Goal: Task Accomplishment & Management: Manage account settings

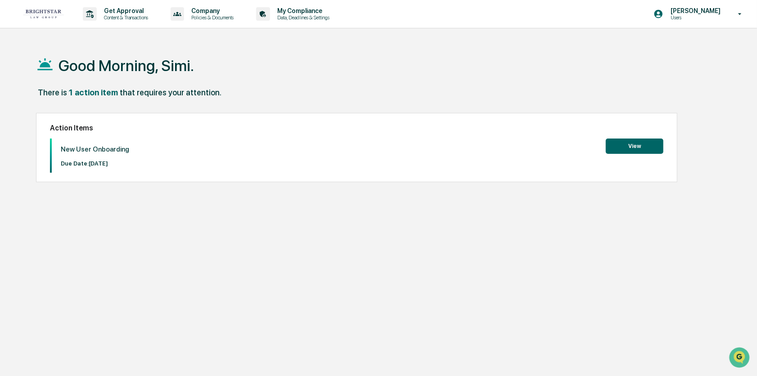
click at [644, 147] on button "View" at bounding box center [635, 146] width 58 height 15
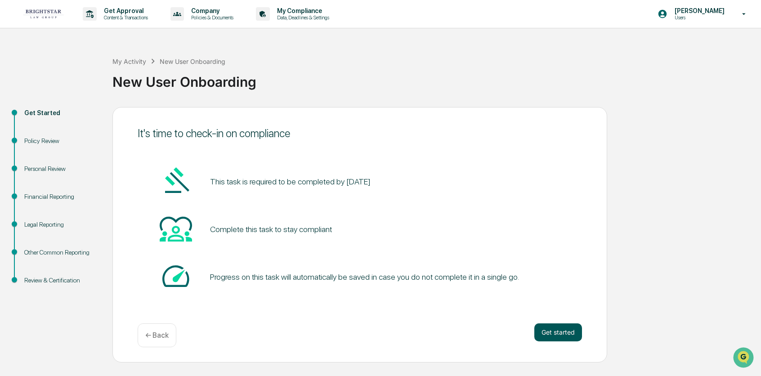
click at [563, 338] on button "Get started" at bounding box center [559, 333] width 48 height 18
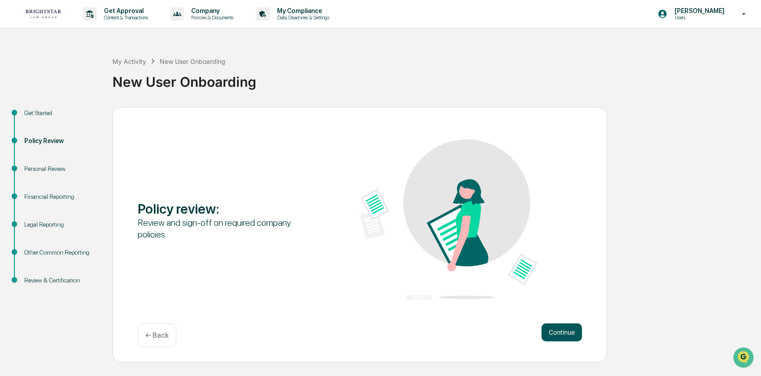
click at [560, 337] on button "Continue" at bounding box center [562, 333] width 41 height 18
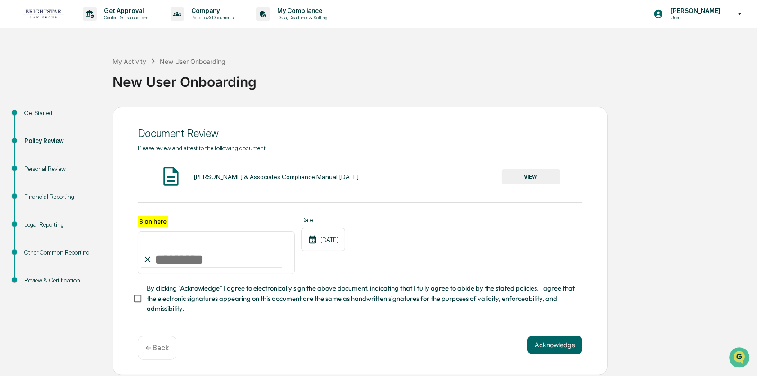
click at [531, 176] on button "VIEW" at bounding box center [531, 176] width 59 height 15
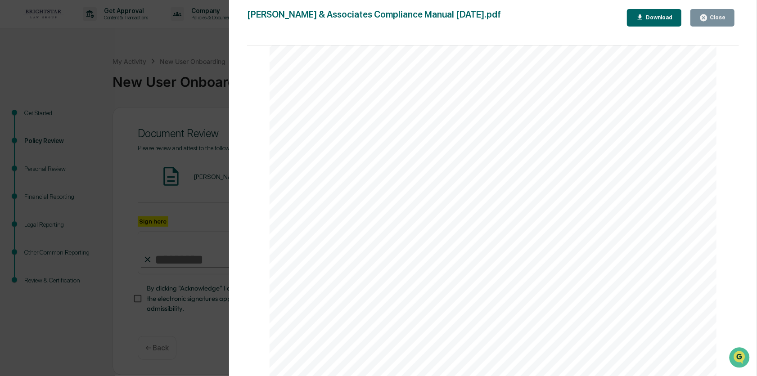
scroll to position [16085, 0]
click at [715, 16] on div "Close" at bounding box center [717, 17] width 18 height 6
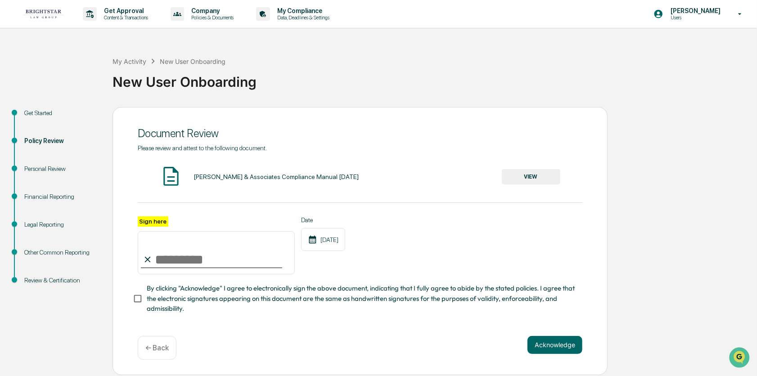
click at [222, 262] on input "Sign here" at bounding box center [216, 252] width 157 height 43
type input "**********"
click at [559, 347] on button "Acknowledge" at bounding box center [554, 345] width 55 height 18
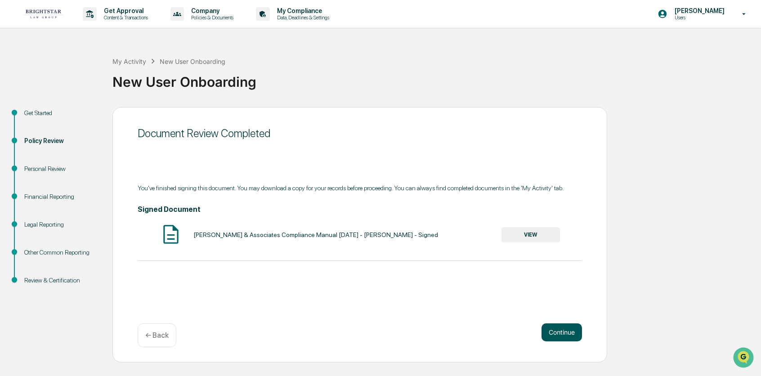
click at [562, 325] on button "Continue" at bounding box center [562, 333] width 41 height 18
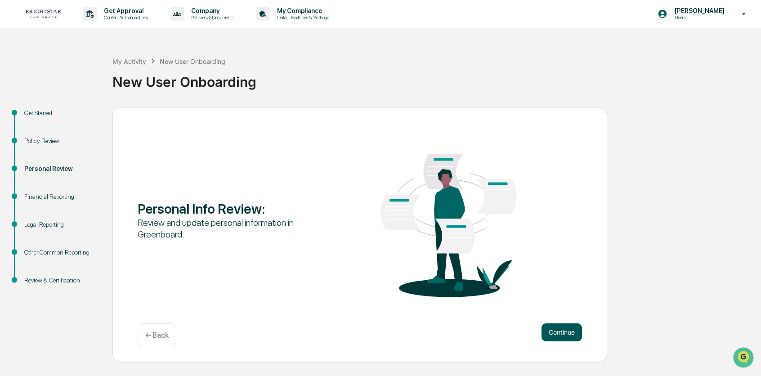
click at [559, 331] on button "Continue" at bounding box center [562, 333] width 41 height 18
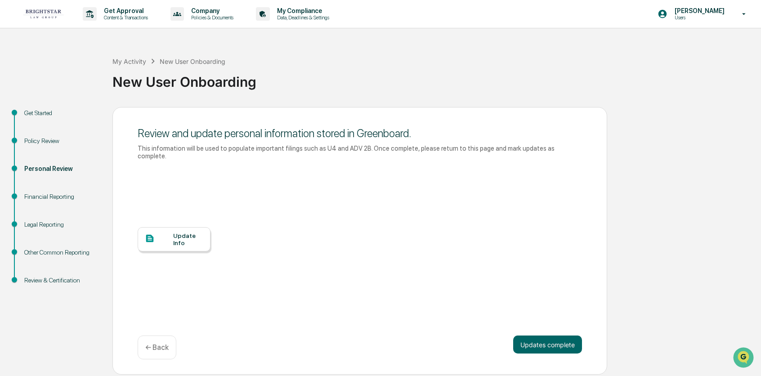
click at [178, 234] on div "Update Info" at bounding box center [188, 239] width 30 height 14
click at [60, 198] on div "Financial Reporting" at bounding box center [61, 196] width 74 height 9
click at [62, 195] on div "Financial Reporting" at bounding box center [61, 196] width 74 height 9
click at [552, 337] on button "Updates complete" at bounding box center [547, 345] width 69 height 18
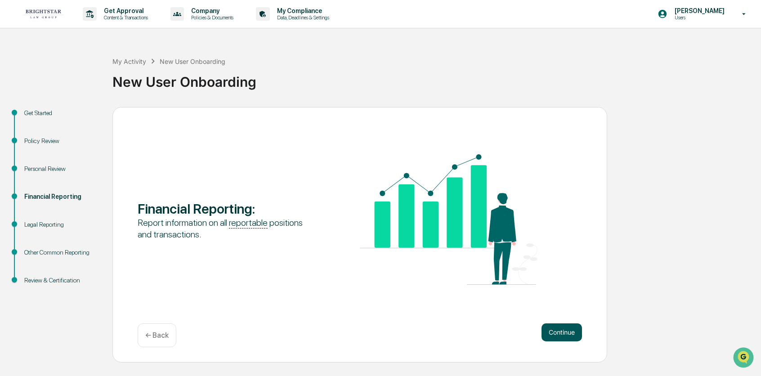
click at [567, 333] on button "Continue" at bounding box center [562, 333] width 41 height 18
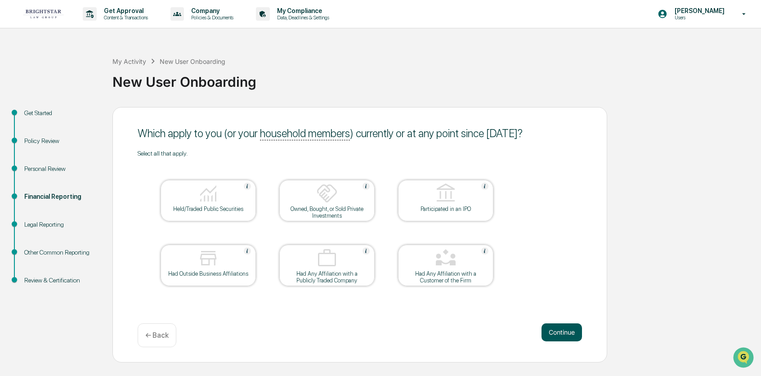
click at [566, 335] on button "Continue" at bounding box center [562, 333] width 41 height 18
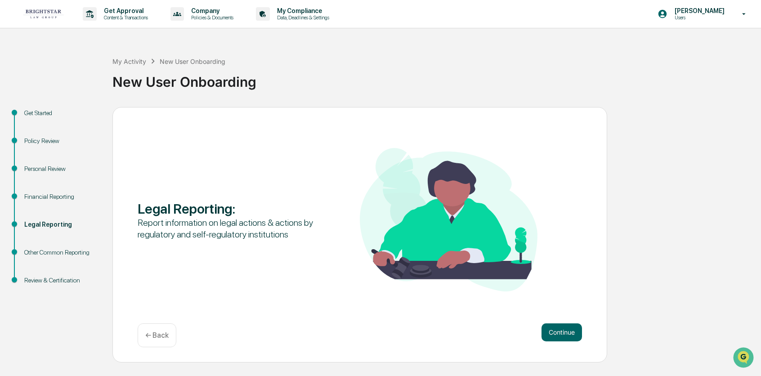
click at [566, 335] on button "Continue" at bounding box center [562, 333] width 41 height 18
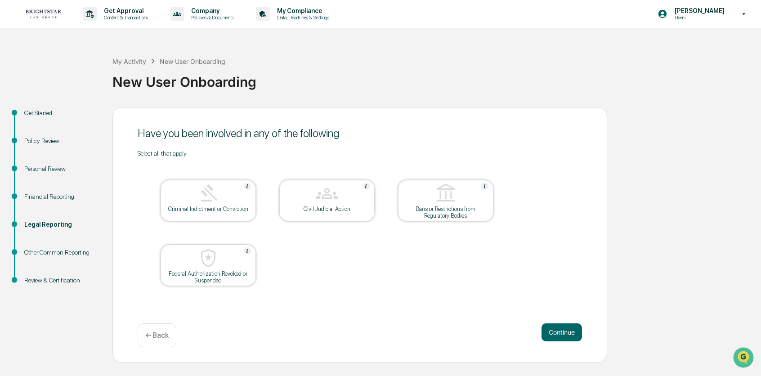
click at [566, 335] on button "Continue" at bounding box center [562, 333] width 41 height 18
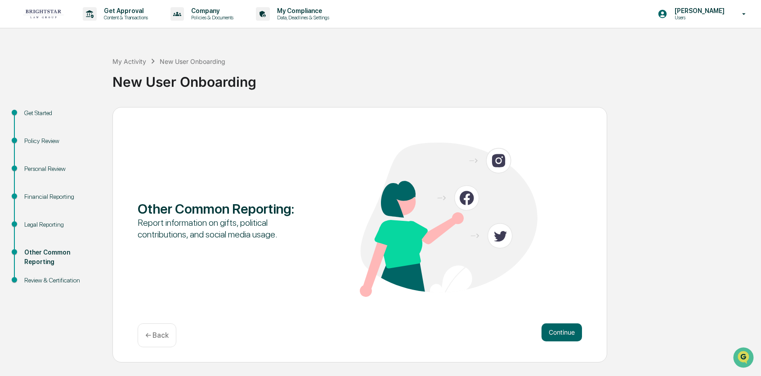
click at [566, 335] on button "Continue" at bounding box center [562, 333] width 41 height 18
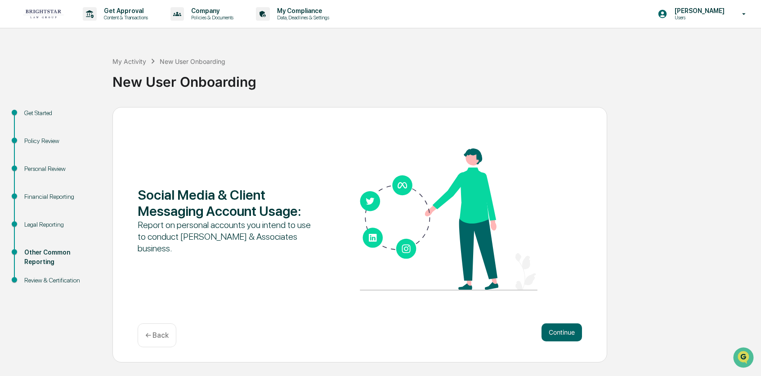
click at [566, 335] on button "Continue" at bounding box center [562, 333] width 41 height 18
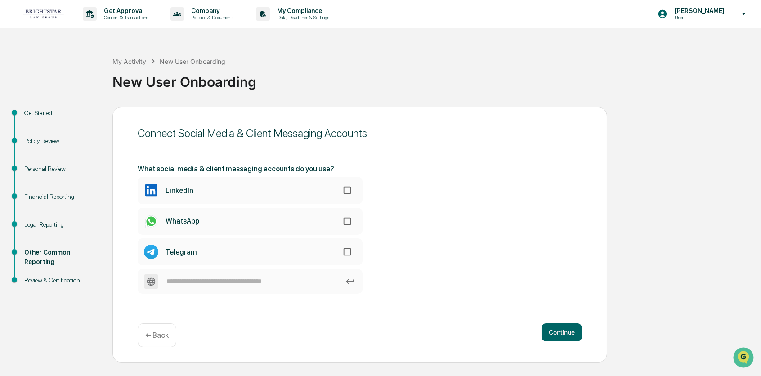
click at [566, 335] on button "Continue" at bounding box center [562, 333] width 41 height 18
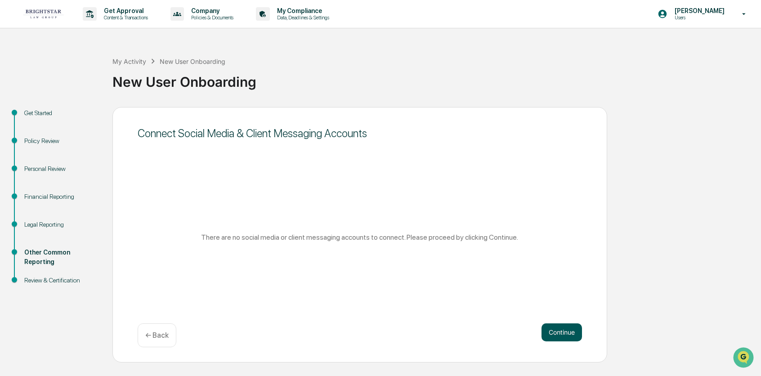
click at [566, 336] on button "Continue" at bounding box center [562, 333] width 41 height 18
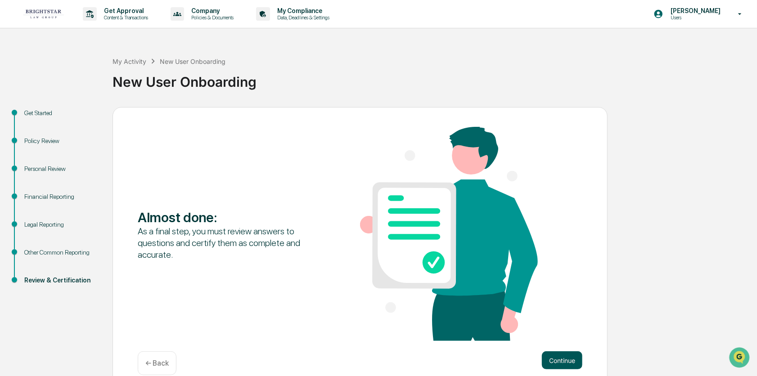
click at [565, 360] on button "Continue" at bounding box center [562, 360] width 41 height 18
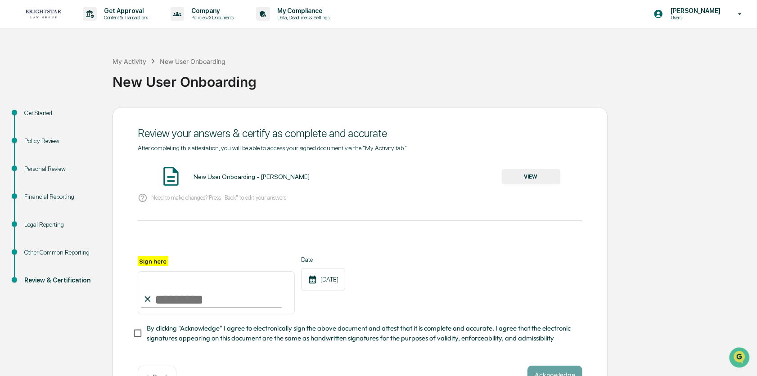
click at [531, 181] on button "VIEW" at bounding box center [531, 176] width 59 height 15
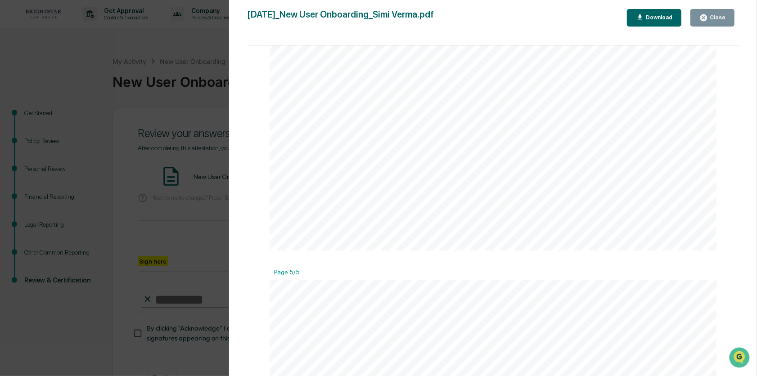
scroll to position [2971, 0]
click at [717, 14] on div "Close" at bounding box center [717, 17] width 18 height 6
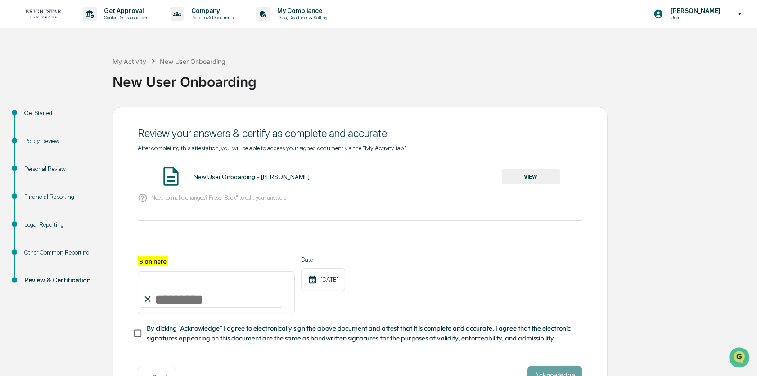
click at [169, 299] on input "Sign here" at bounding box center [216, 292] width 157 height 43
type input "**********"
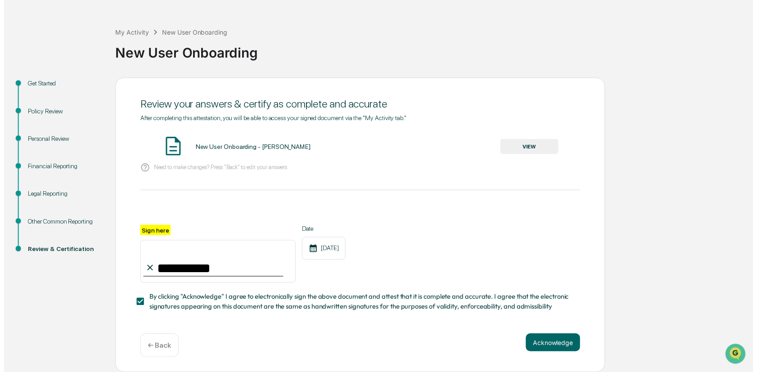
scroll to position [32, 0]
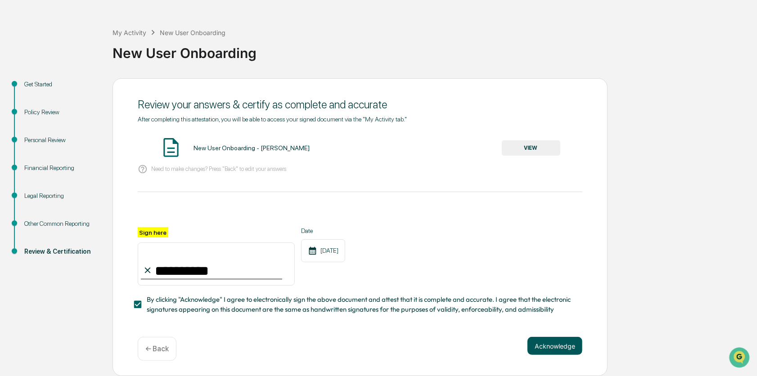
click at [556, 348] on button "Acknowledge" at bounding box center [554, 346] width 55 height 18
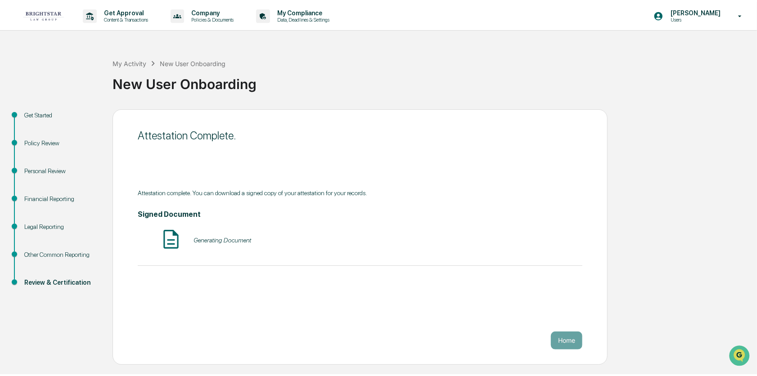
scroll to position [0, 0]
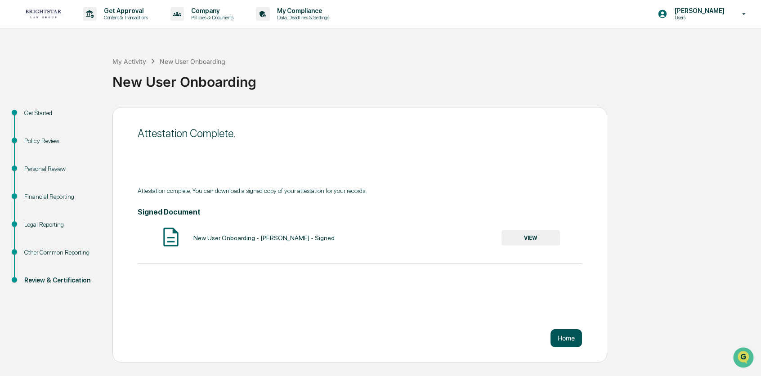
click at [559, 341] on button "Home" at bounding box center [567, 338] width 32 height 18
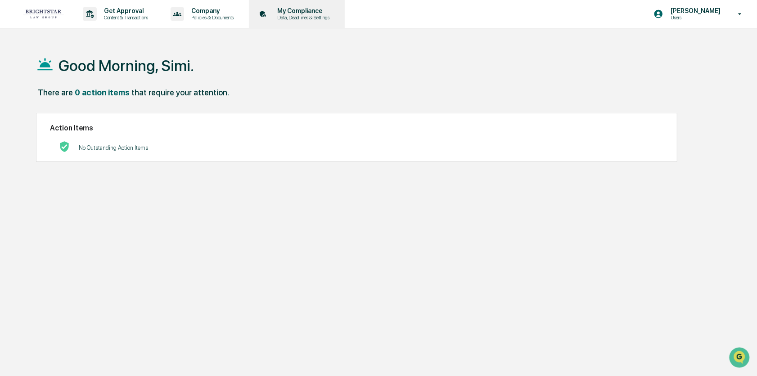
click at [294, 12] on p "My Compliance" at bounding box center [302, 10] width 64 height 7
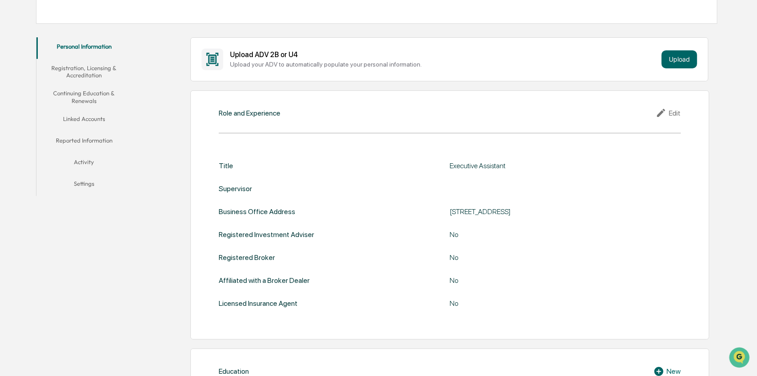
scroll to position [90, 0]
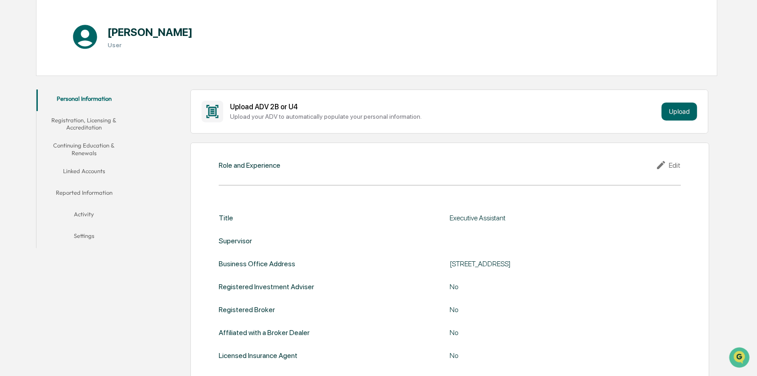
click at [81, 174] on button "Linked Accounts" at bounding box center [83, 173] width 95 height 22
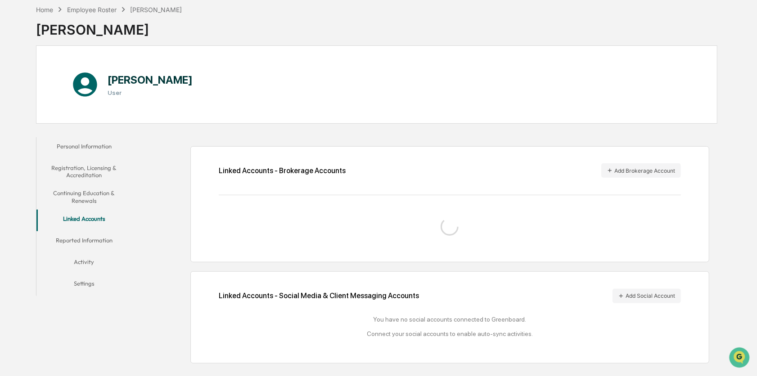
scroll to position [70, 0]
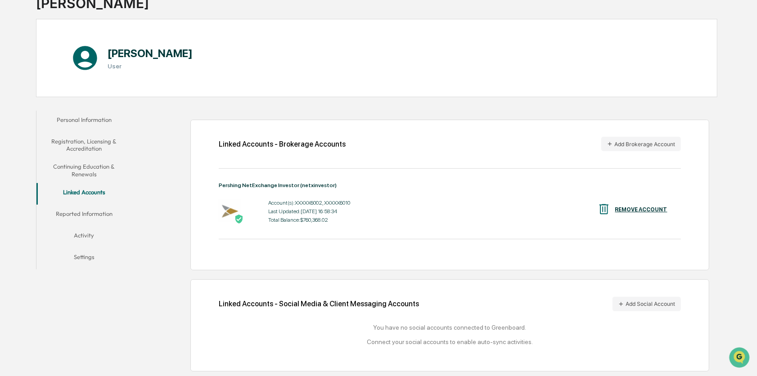
click at [98, 213] on button "Reported Information" at bounding box center [83, 216] width 95 height 22
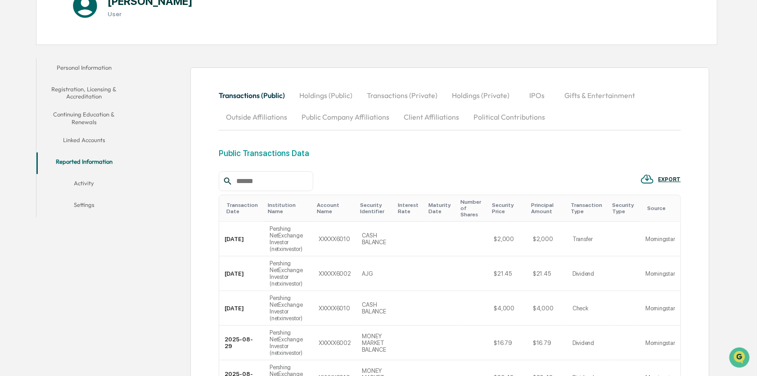
scroll to position [205, 0]
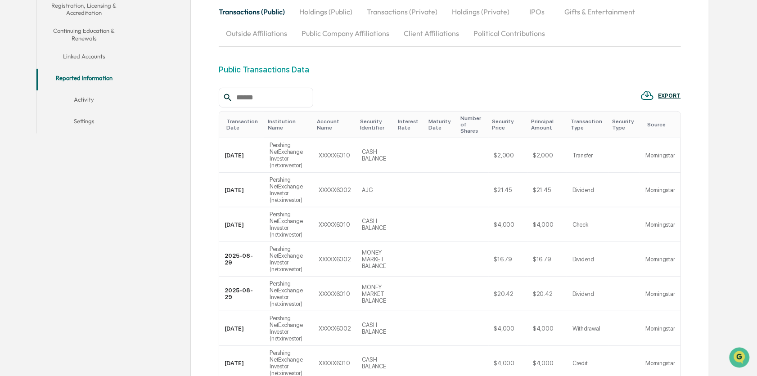
click at [84, 99] on button "Activity" at bounding box center [83, 101] width 95 height 22
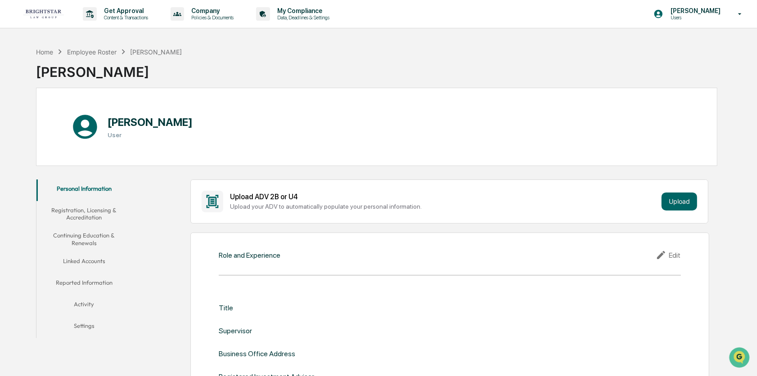
scroll to position [135, 0]
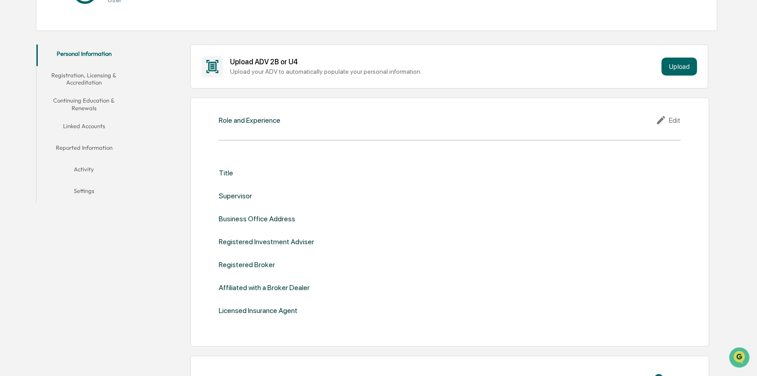
click at [675, 121] on div "Edit" at bounding box center [668, 120] width 25 height 11
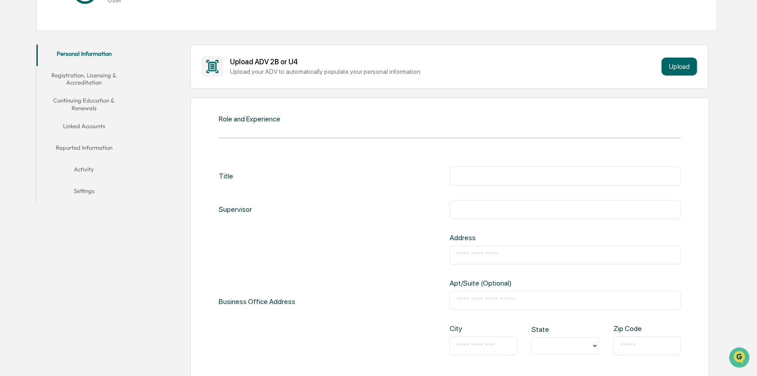
click at [582, 171] on input "text" at bounding box center [564, 175] width 217 height 9
type input "**********"
type input "****"
type input "**********"
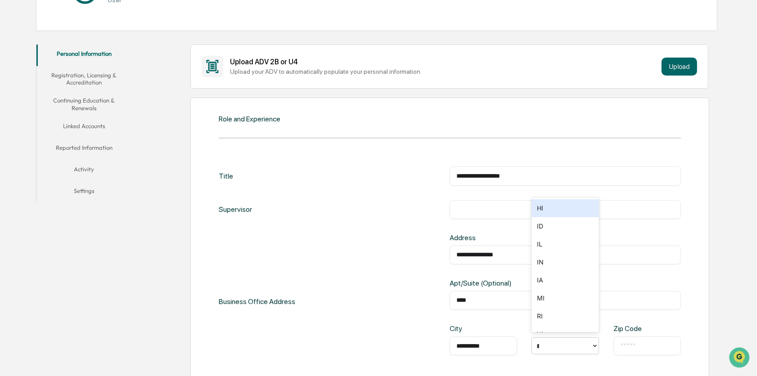
type input "**"
click at [639, 339] on div "​" at bounding box center [647, 346] width 68 height 19
click at [640, 350] on div "​" at bounding box center [647, 346] width 68 height 19
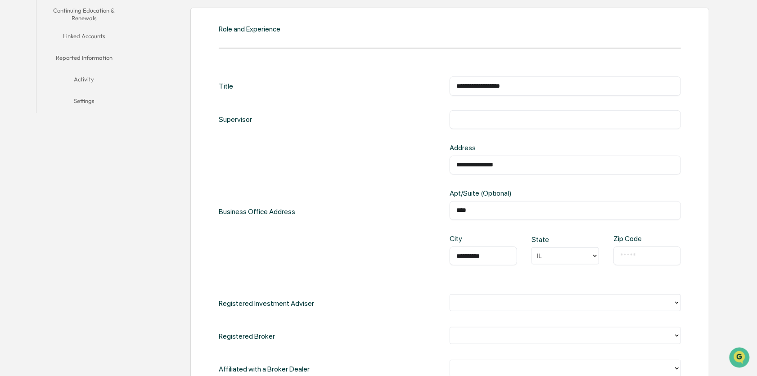
click at [556, 259] on div at bounding box center [561, 256] width 50 height 10
click at [556, 357] on div "IL" at bounding box center [565, 356] width 68 height 18
click at [656, 260] on div "​" at bounding box center [647, 256] width 68 height 19
click at [632, 257] on input "text" at bounding box center [647, 256] width 54 height 9
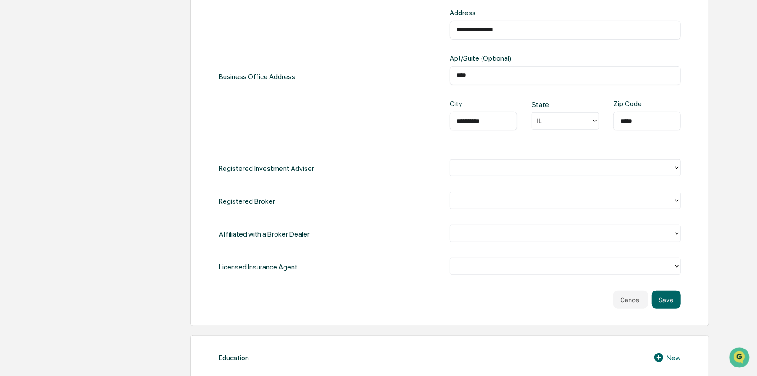
type input "*****"
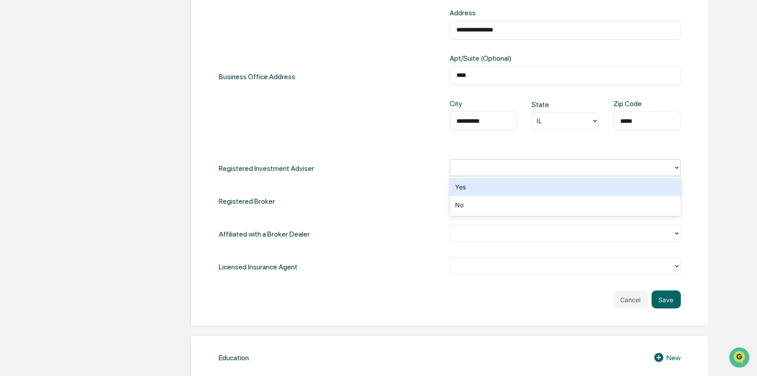
click at [485, 173] on div at bounding box center [561, 168] width 223 height 14
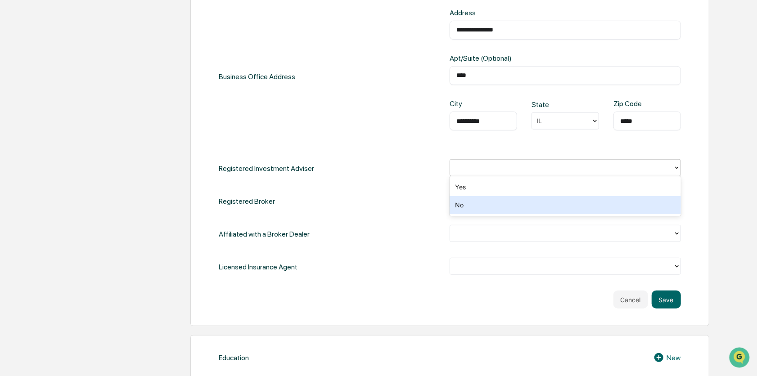
click at [479, 207] on div "No" at bounding box center [565, 205] width 231 height 18
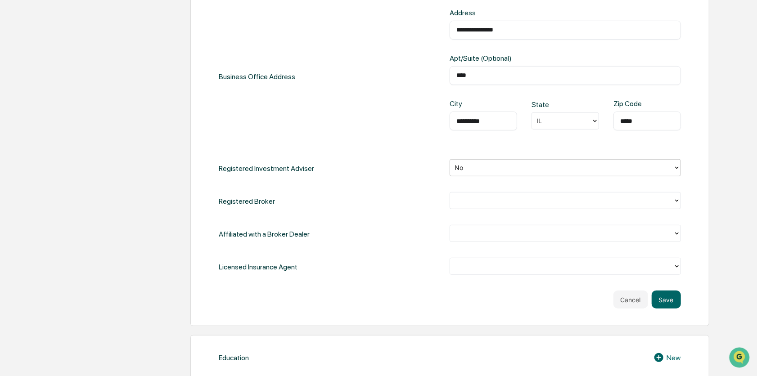
click at [681, 201] on div "**********" at bounding box center [449, 100] width 519 height 454
click at [644, 203] on div at bounding box center [562, 201] width 214 height 10
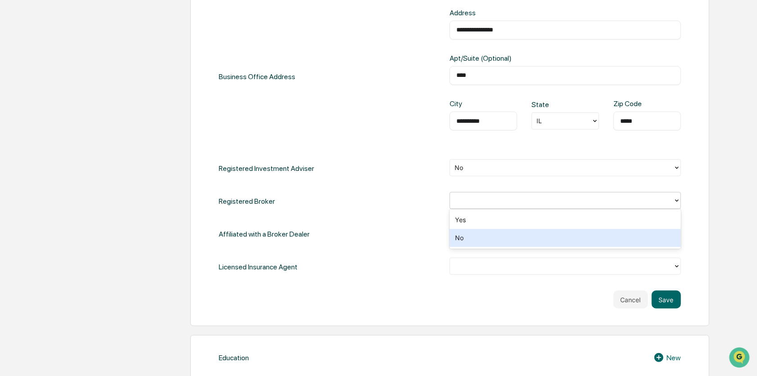
click at [551, 241] on div "No" at bounding box center [565, 238] width 231 height 18
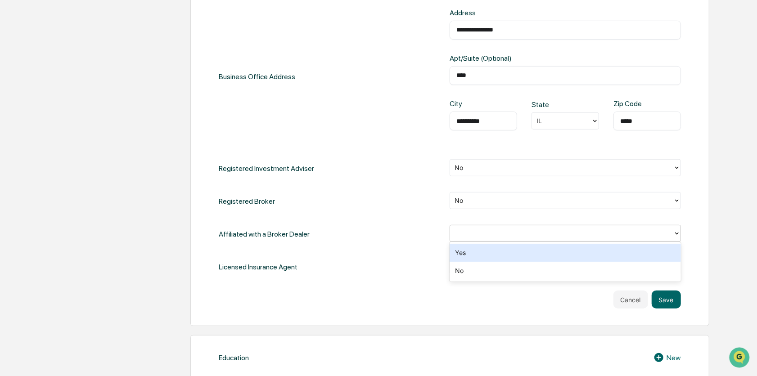
click at [513, 234] on div at bounding box center [562, 234] width 214 height 10
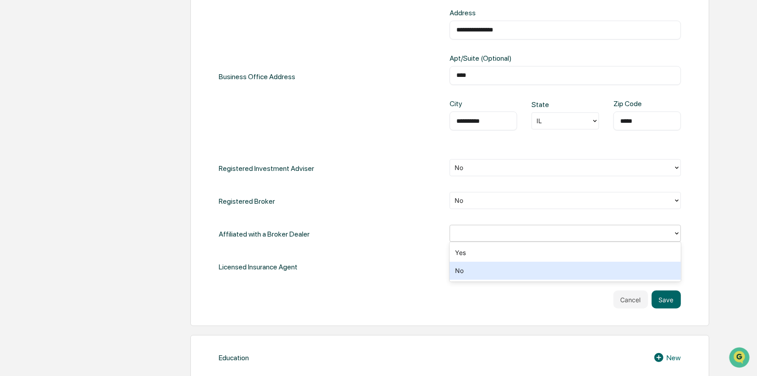
click at [506, 273] on div "No" at bounding box center [565, 271] width 231 height 18
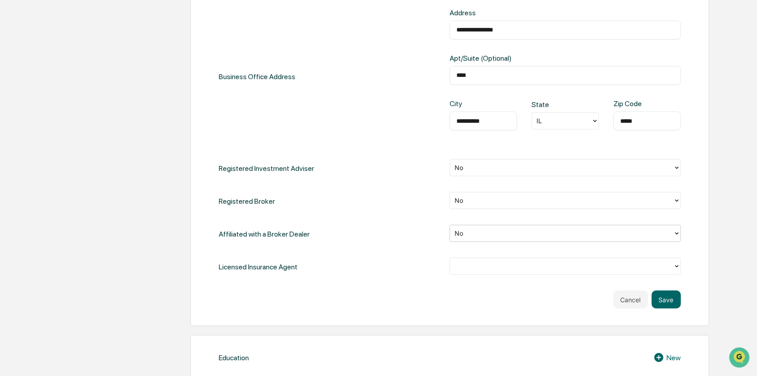
click at [510, 262] on div at bounding box center [562, 266] width 214 height 10
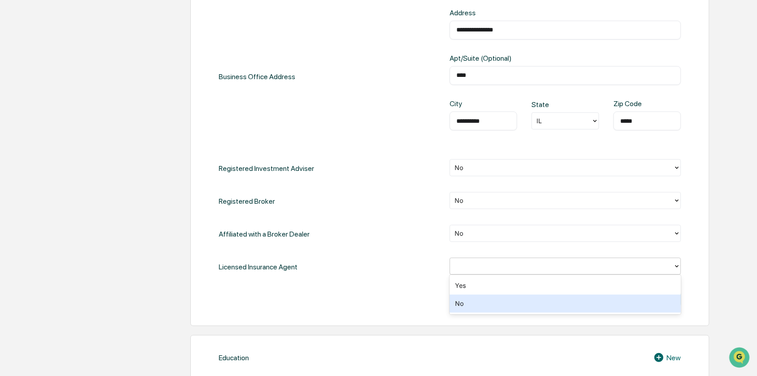
click at [500, 305] on div "No" at bounding box center [565, 304] width 231 height 18
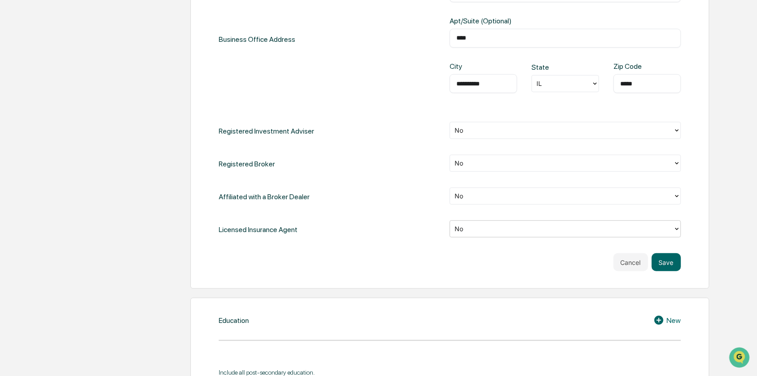
scroll to position [450, 0]
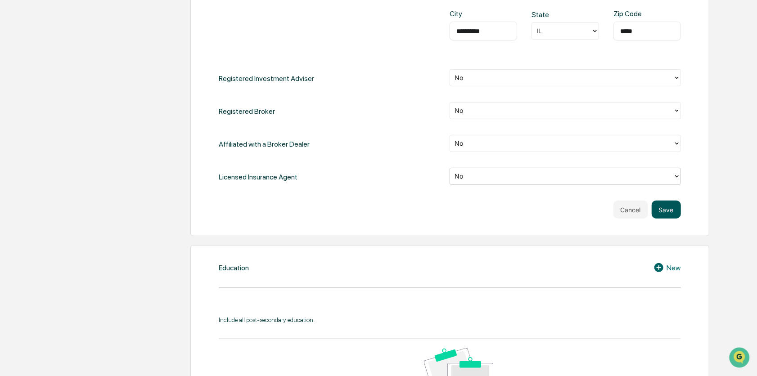
click at [672, 208] on button "Save" at bounding box center [666, 210] width 29 height 18
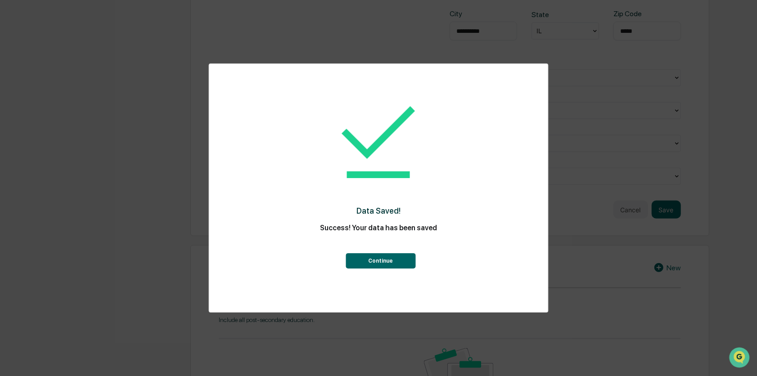
click at [384, 261] on button "Continue" at bounding box center [381, 260] width 70 height 15
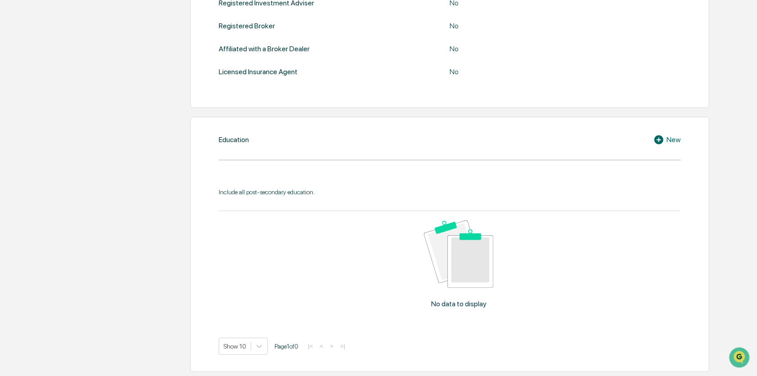
scroll to position [297, 0]
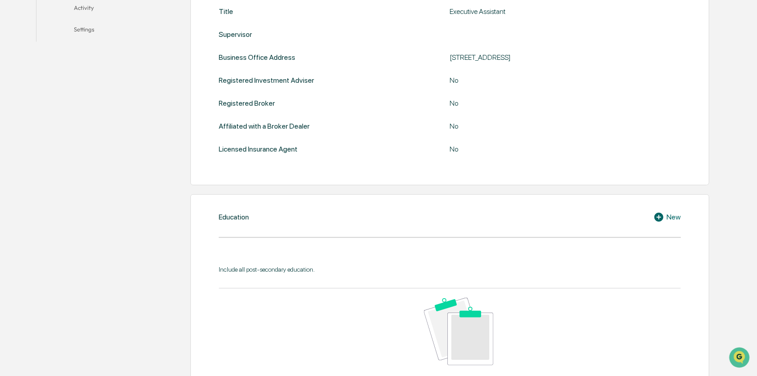
click at [662, 217] on icon at bounding box center [660, 217] width 14 height 11
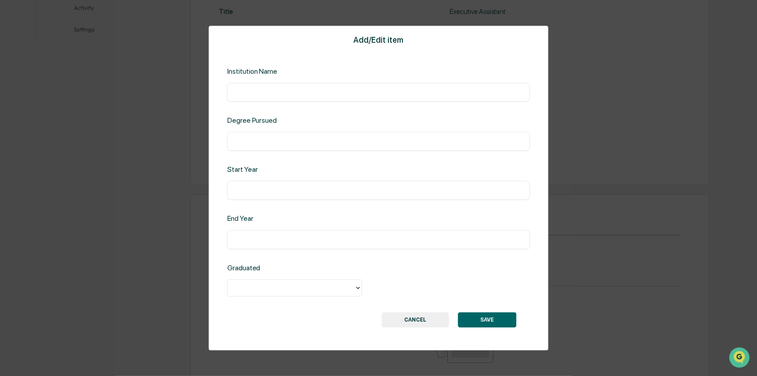
click at [355, 100] on div "​" at bounding box center [378, 92] width 303 height 19
click at [288, 95] on input "text" at bounding box center [378, 92] width 289 height 9
type input "**********"
click at [311, 145] on input "text" at bounding box center [378, 141] width 289 height 9
type input "*********"
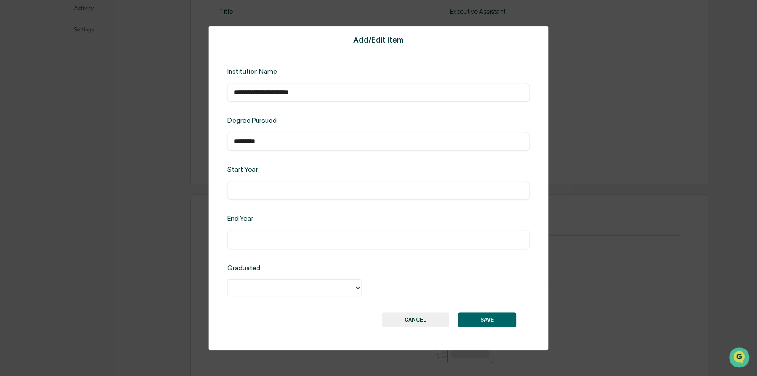
click at [266, 197] on div "​" at bounding box center [378, 190] width 303 height 19
click at [270, 194] on input "text" at bounding box center [378, 190] width 289 height 9
type input "****"
click at [260, 237] on input "text" at bounding box center [378, 239] width 289 height 9
type input "****"
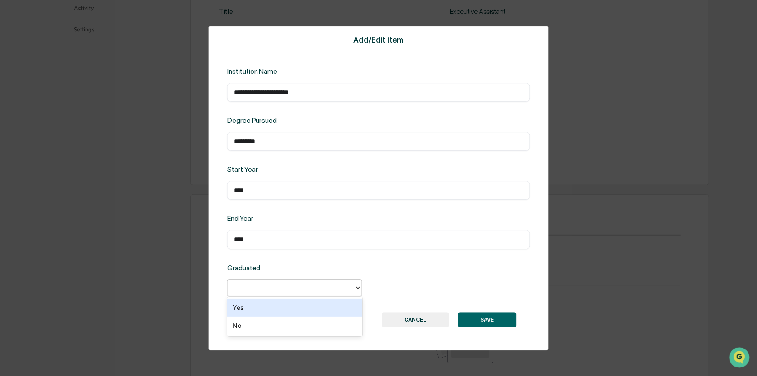
click at [355, 291] on icon at bounding box center [358, 287] width 7 height 7
click at [340, 311] on div "Yes" at bounding box center [294, 308] width 135 height 18
click at [496, 322] on button "SAVE" at bounding box center [487, 319] width 59 height 15
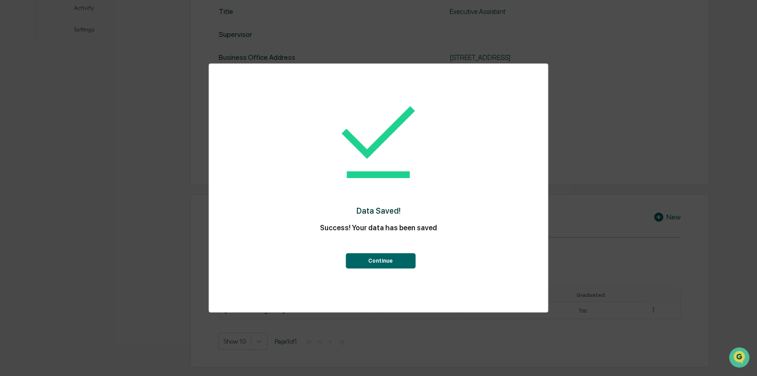
click at [386, 261] on button "Continue" at bounding box center [381, 260] width 70 height 15
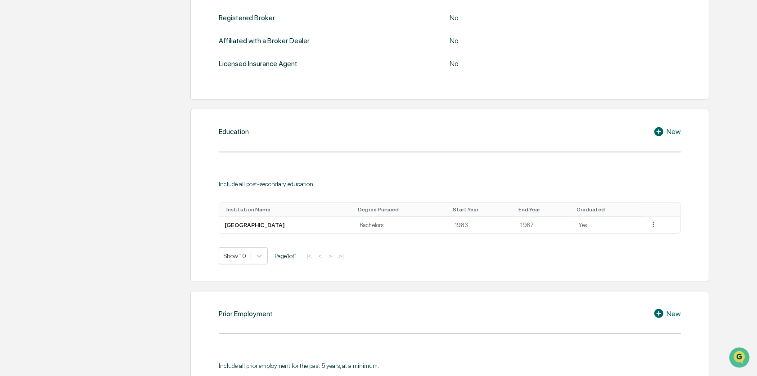
scroll to position [387, 0]
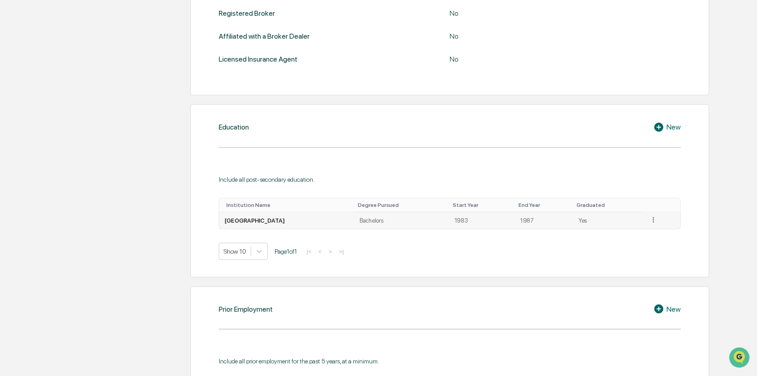
click at [653, 219] on icon at bounding box center [653, 219] width 1 height 5
click at [647, 230] on div "Edit" at bounding box center [643, 232] width 29 height 14
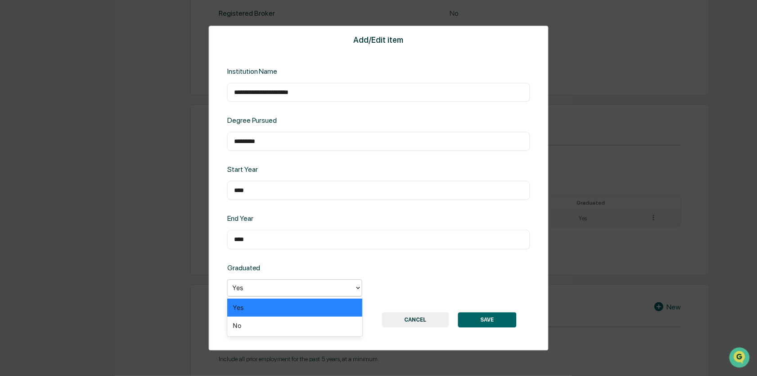
click at [355, 287] on icon at bounding box center [358, 287] width 7 height 7
click at [329, 334] on div "No" at bounding box center [294, 326] width 135 height 18
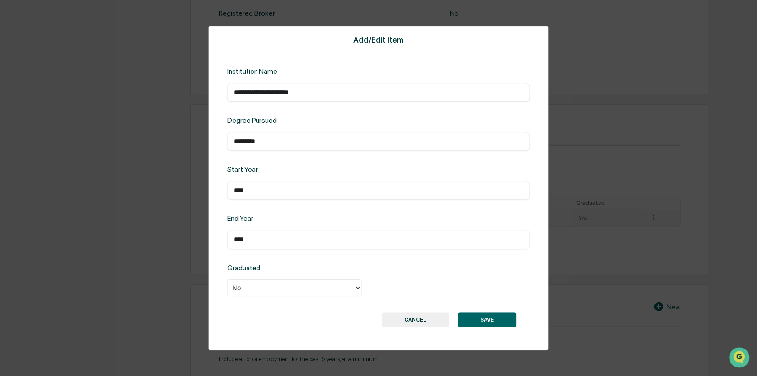
click at [493, 319] on button "SAVE" at bounding box center [487, 319] width 59 height 15
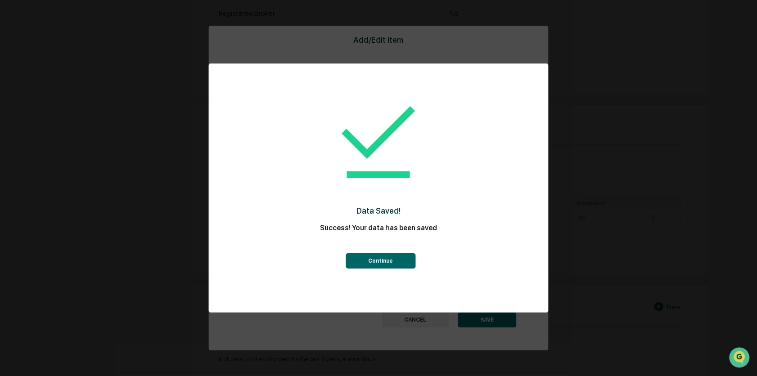
click at [400, 264] on button "Continue" at bounding box center [381, 260] width 70 height 15
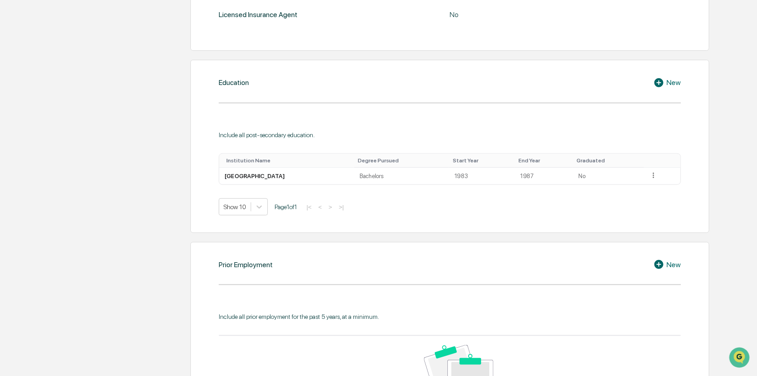
scroll to position [477, 0]
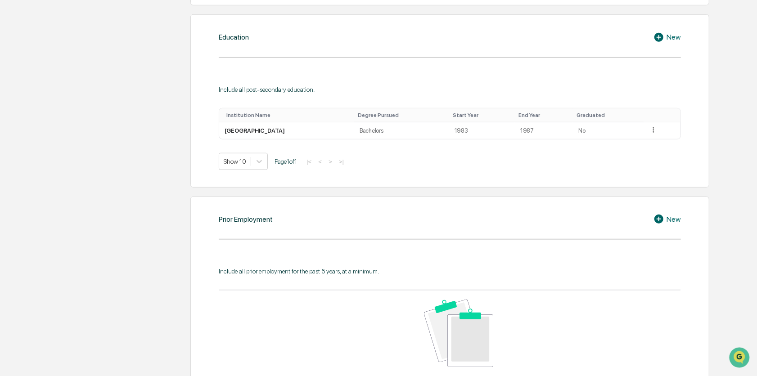
click at [660, 219] on icon at bounding box center [658, 219] width 9 height 9
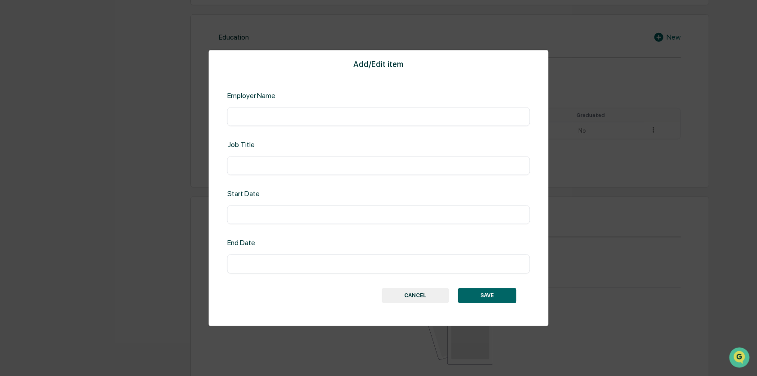
click at [403, 295] on button "CANCEL" at bounding box center [415, 295] width 67 height 15
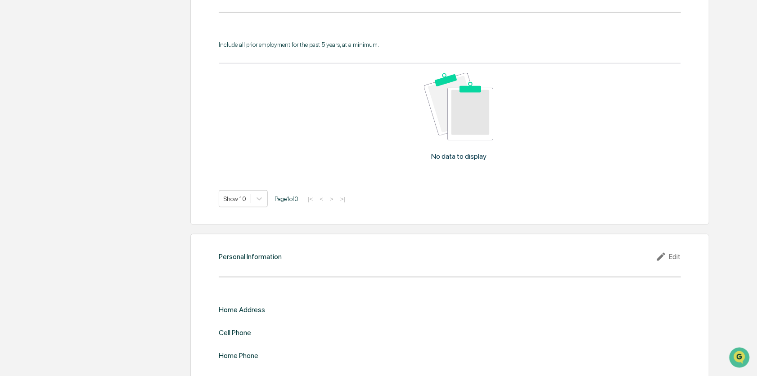
scroll to position [721, 0]
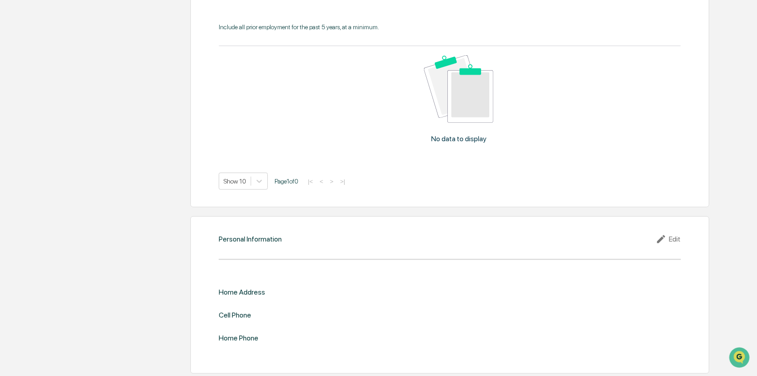
click at [676, 239] on div "Edit" at bounding box center [668, 239] width 25 height 11
click at [490, 306] on input "text" at bounding box center [564, 307] width 217 height 9
type input "**********"
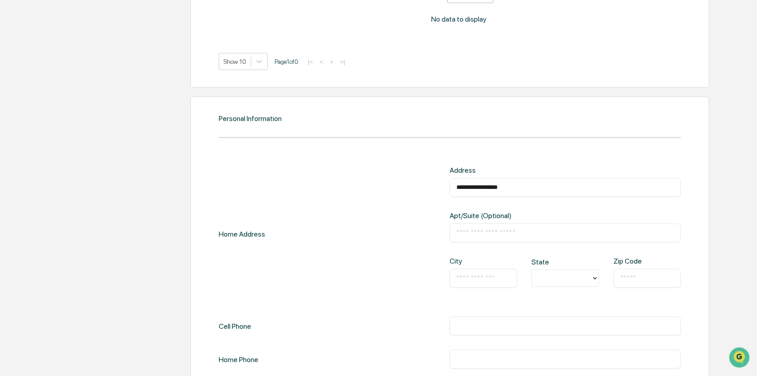
scroll to position [856, 0]
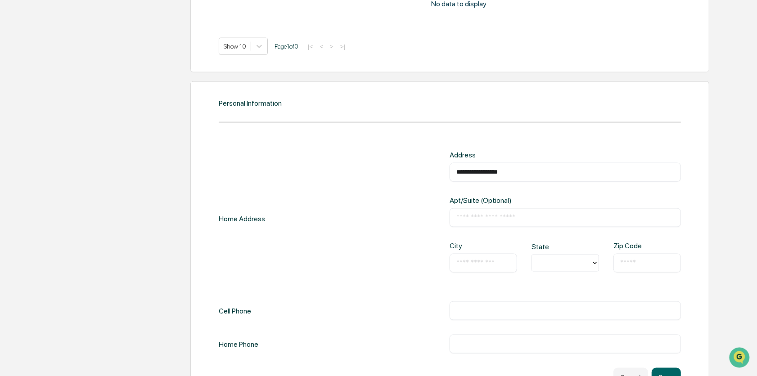
click at [488, 264] on input "text" at bounding box center [483, 263] width 54 height 9
type input "*******"
type input "**"
click at [625, 259] on input "text" at bounding box center [647, 263] width 54 height 9
type input "*****"
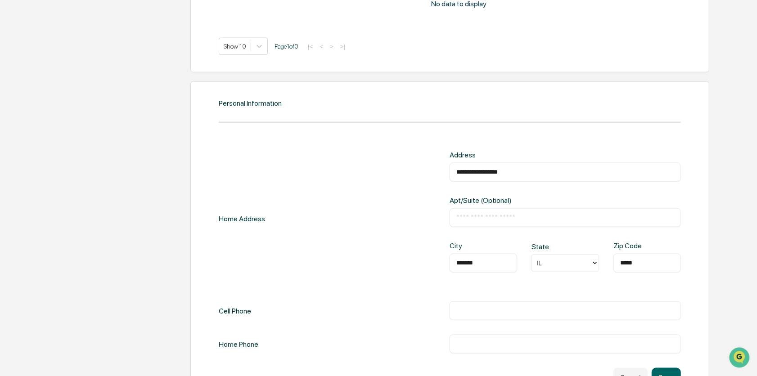
click at [578, 310] on input "text" at bounding box center [564, 310] width 217 height 9
type input "**********"
click at [364, 311] on div "**********" at bounding box center [450, 311] width 462 height 19
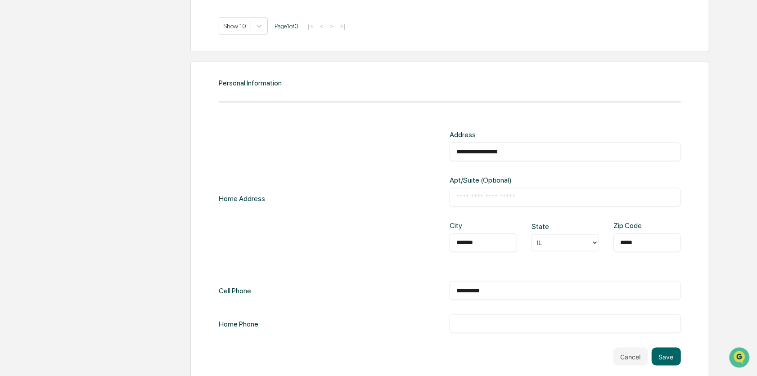
scroll to position [885, 0]
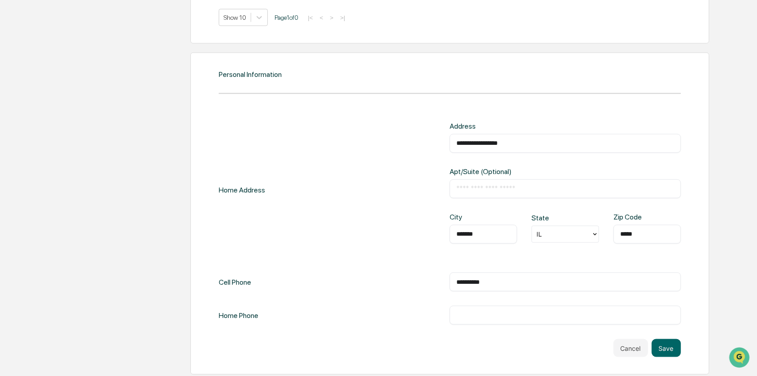
click at [564, 143] on input "**********" at bounding box center [564, 143] width 217 height 9
type input "**********"
click at [677, 349] on button "Save" at bounding box center [666, 348] width 29 height 18
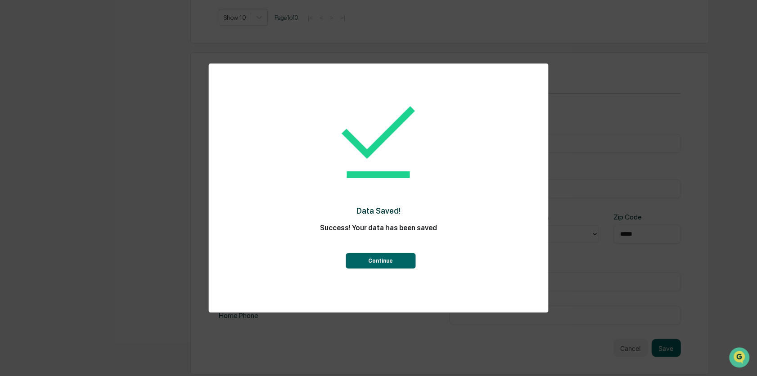
click at [387, 261] on button "Continue" at bounding box center [381, 260] width 70 height 15
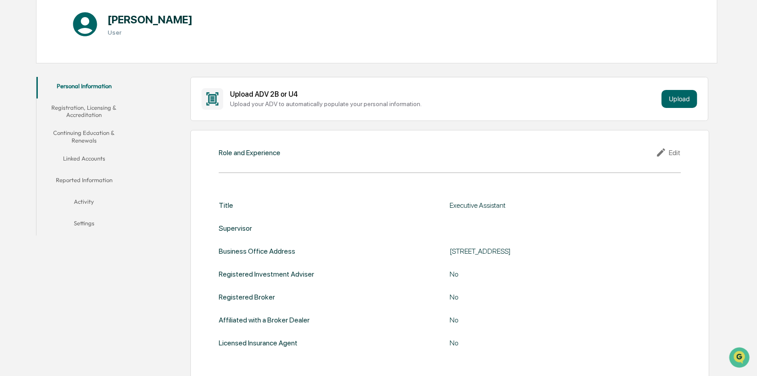
scroll to position [0, 0]
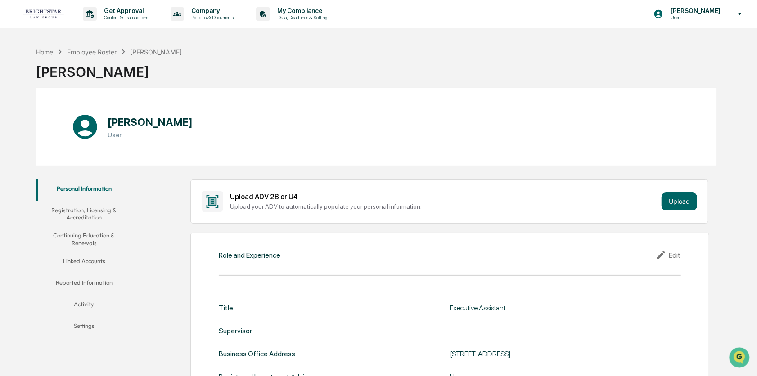
click at [68, 212] on button "Registration, Licensing & Accreditation" at bounding box center [83, 214] width 95 height 26
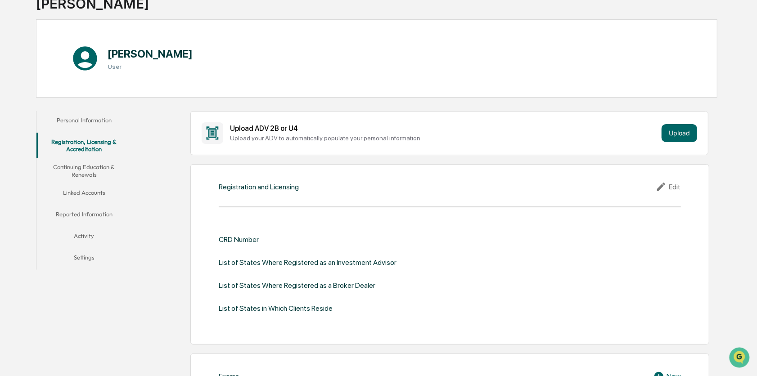
scroll to position [90, 0]
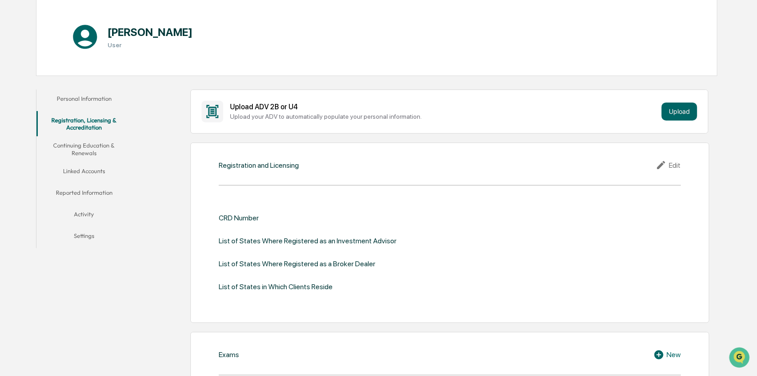
click at [673, 166] on div "Edit" at bounding box center [668, 165] width 25 height 11
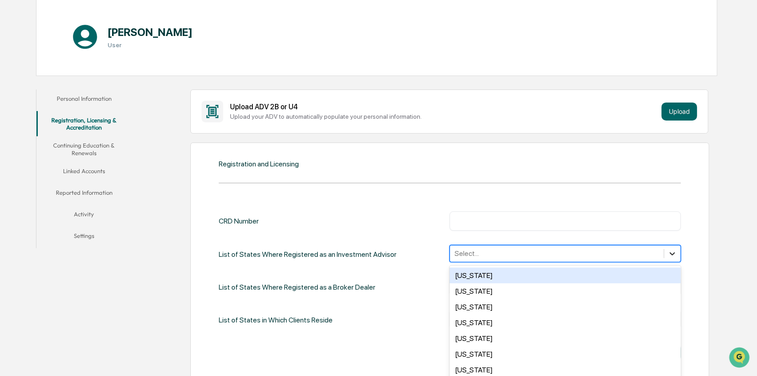
click at [676, 256] on div "50 results available. Use Up and Down to choose options, press Enter to select …" at bounding box center [565, 253] width 231 height 17
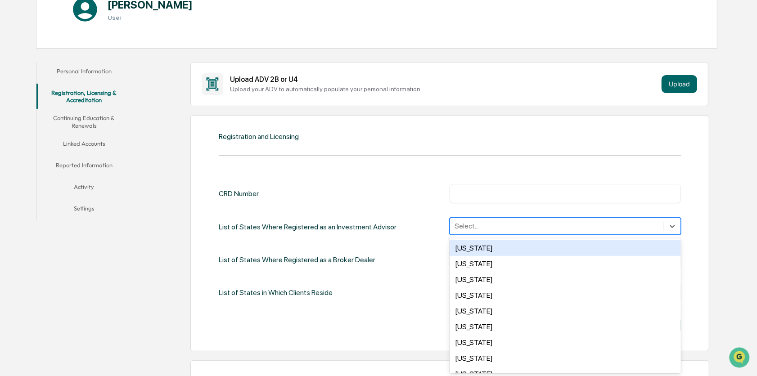
click at [687, 241] on div "Registration and Licensing CRD Number ​ List of States Where Registered as an I…" at bounding box center [449, 233] width 519 height 236
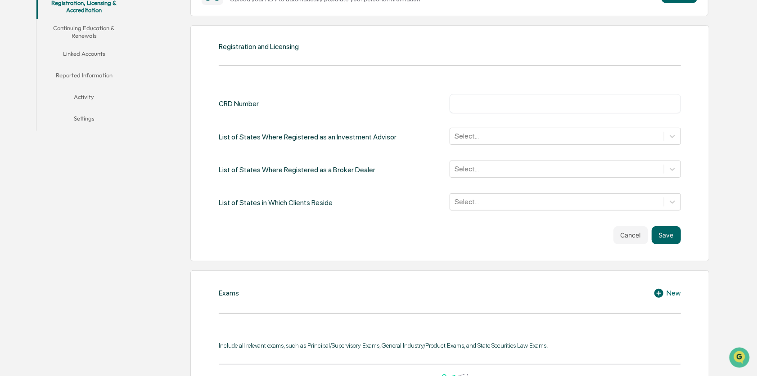
scroll to position [297, 0]
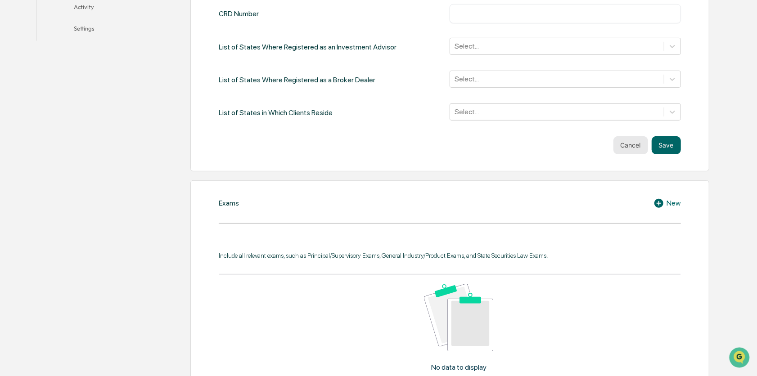
click at [634, 144] on button "Cancel" at bounding box center [630, 145] width 35 height 18
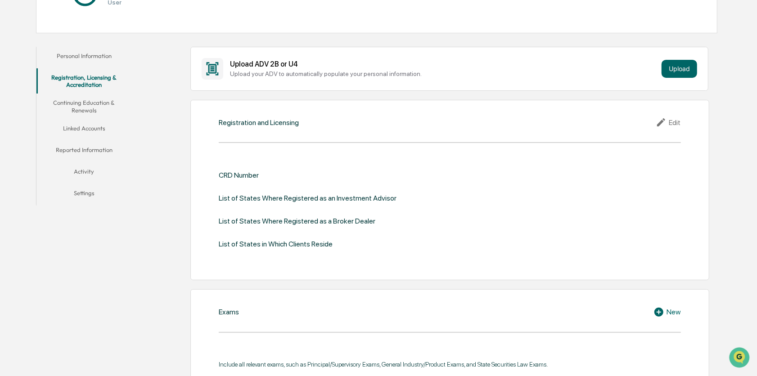
scroll to position [0, 0]
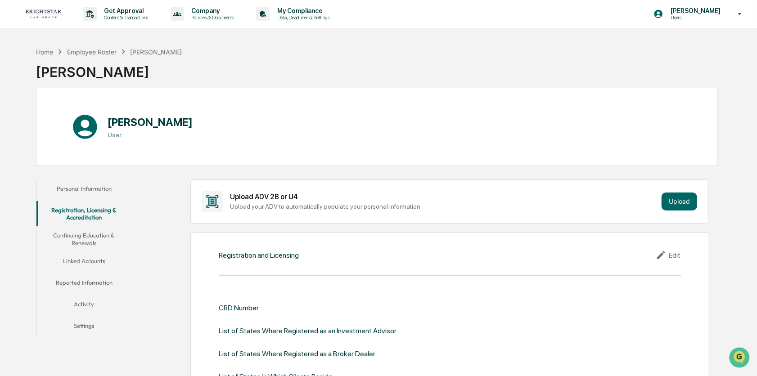
click at [88, 236] on button "Continuing Education & Renewals" at bounding box center [83, 239] width 95 height 26
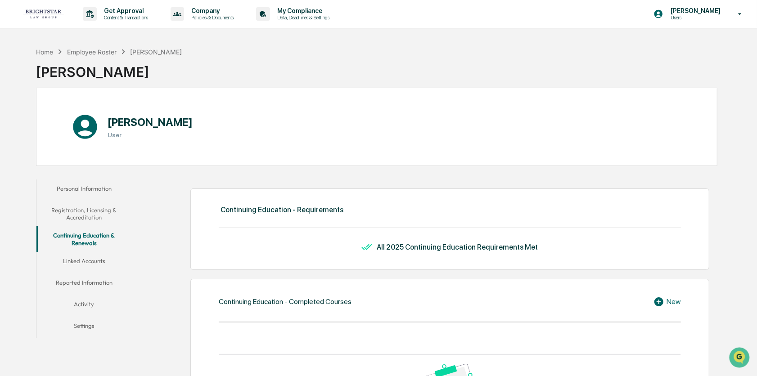
click at [80, 261] on button "Linked Accounts" at bounding box center [83, 263] width 95 height 22
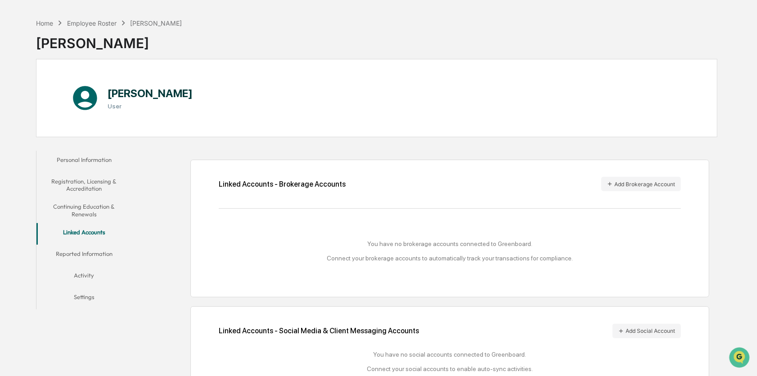
scroll to position [45, 0]
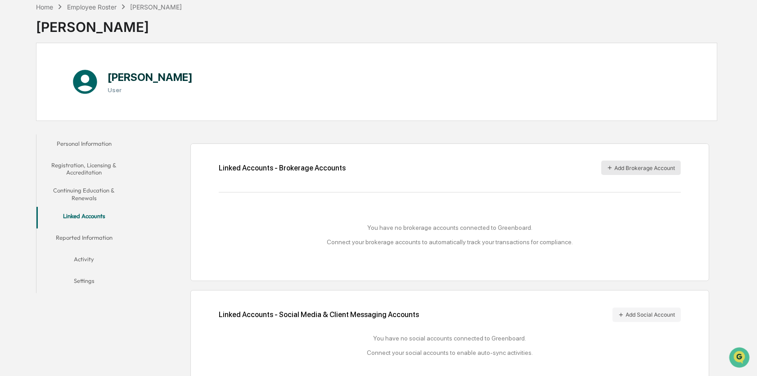
click at [653, 171] on button "Add Brokerage Account" at bounding box center [641, 168] width 80 height 14
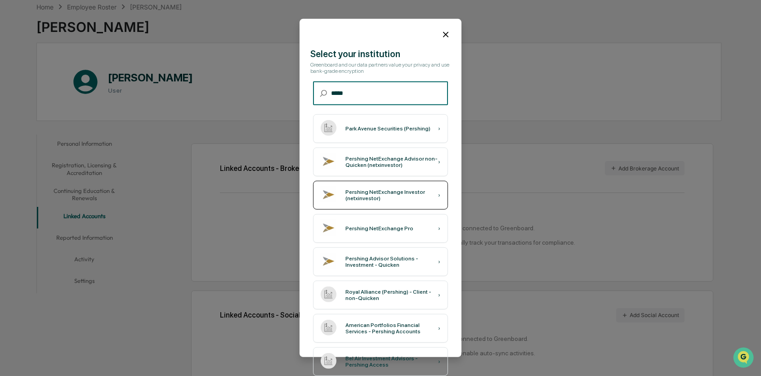
type input "*****"
click at [367, 203] on div "Pershing NetExchange Investor (netxinvestor) ›" at bounding box center [380, 195] width 135 height 29
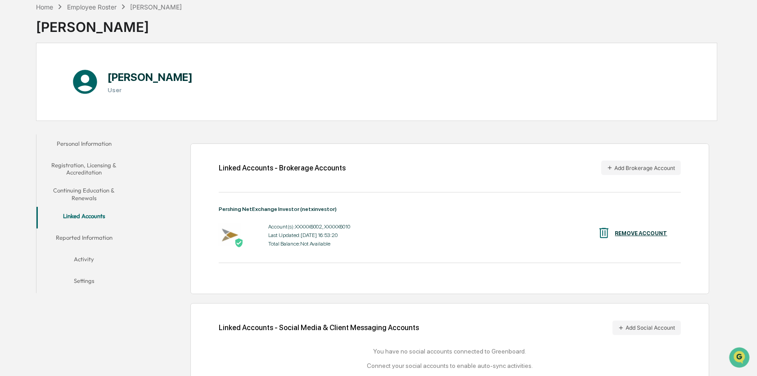
scroll to position [70, 0]
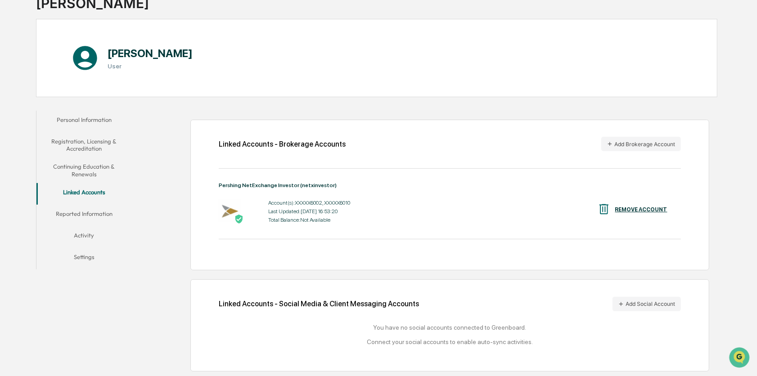
click at [101, 212] on button "Reported Information" at bounding box center [83, 216] width 95 height 22
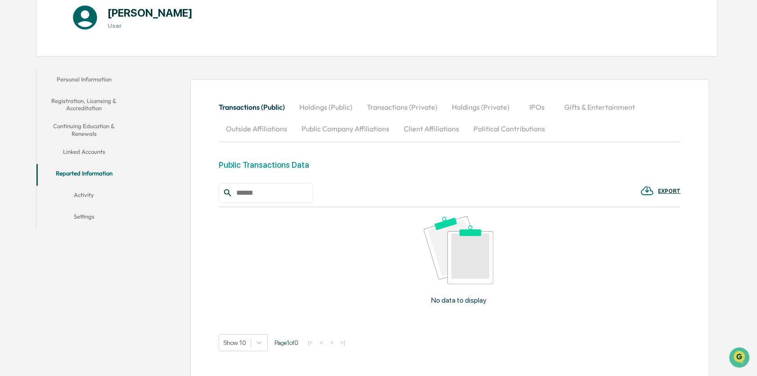
scroll to position [152, 0]
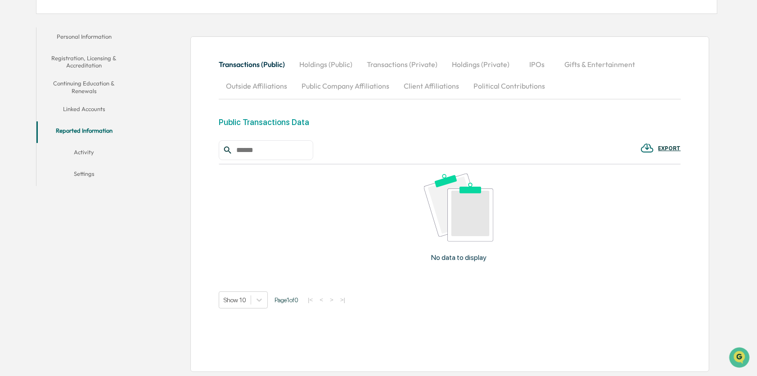
click at [96, 153] on button "Activity" at bounding box center [83, 154] width 95 height 22
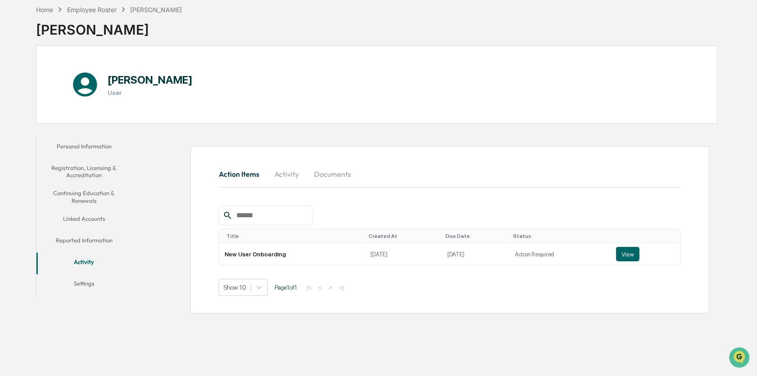
click at [86, 220] on button "Linked Accounts" at bounding box center [83, 221] width 95 height 22
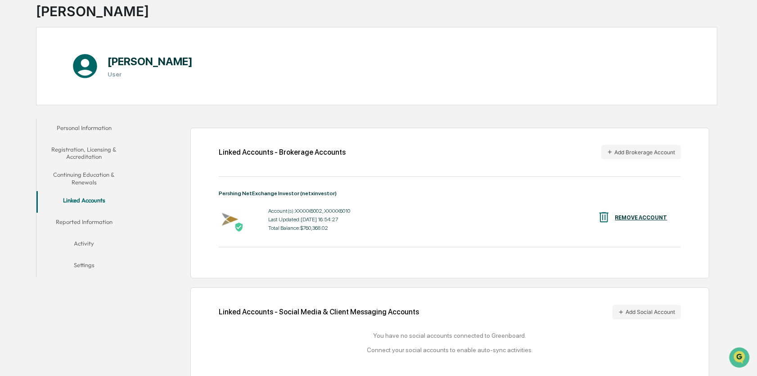
scroll to position [70, 0]
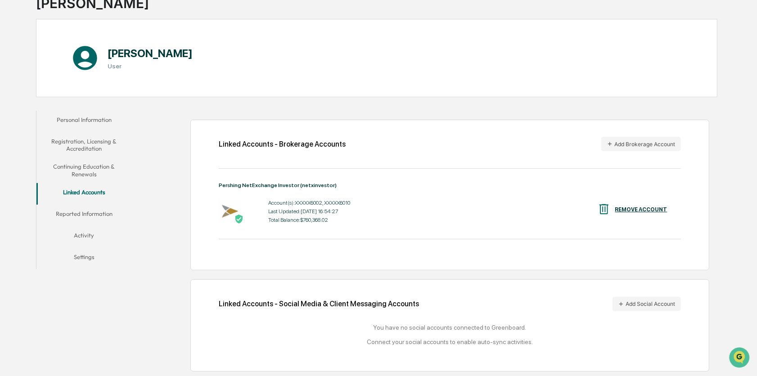
click at [84, 233] on button "Activity" at bounding box center [83, 237] width 95 height 22
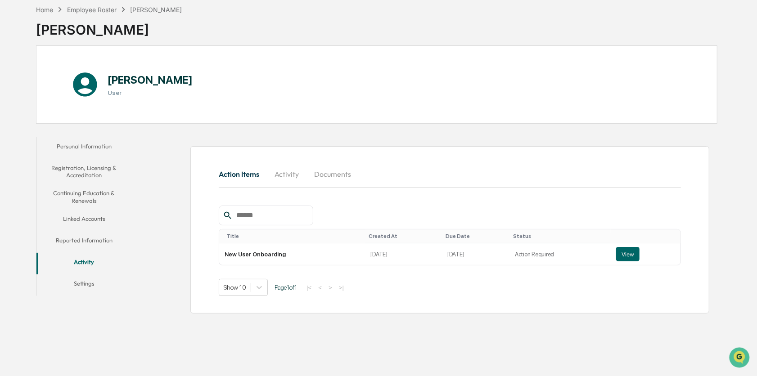
click at [80, 240] on button "Reported Information" at bounding box center [83, 242] width 95 height 22
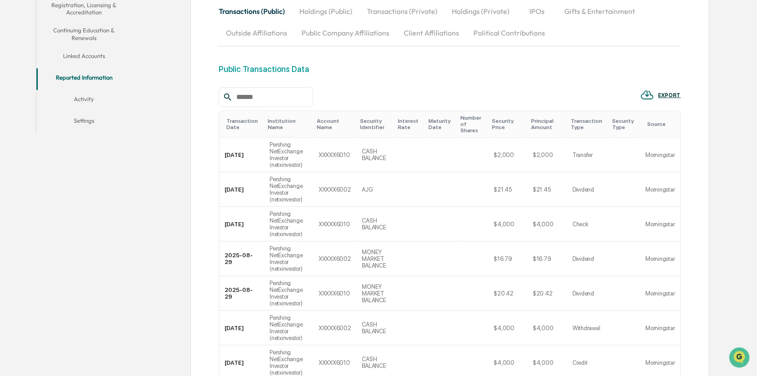
scroll to position [90, 0]
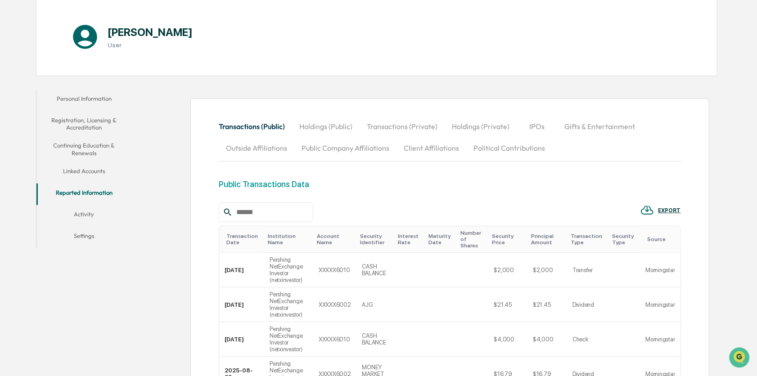
click at [89, 214] on button "Activity" at bounding box center [83, 216] width 95 height 22
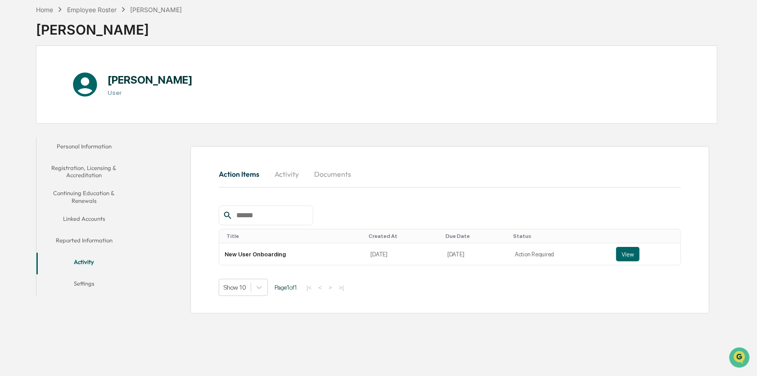
click at [99, 239] on button "Reported Information" at bounding box center [83, 242] width 95 height 22
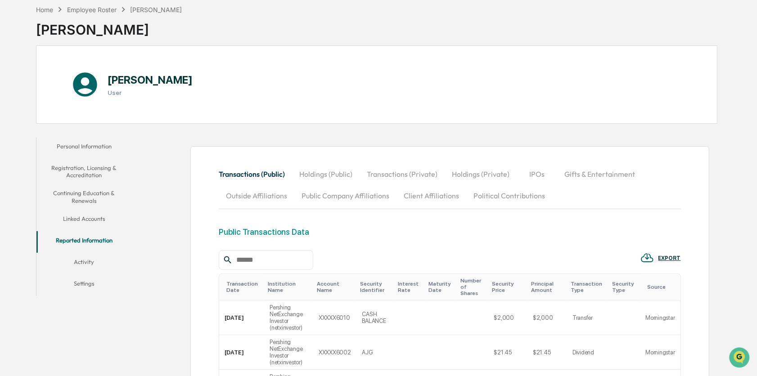
scroll to position [177, 0]
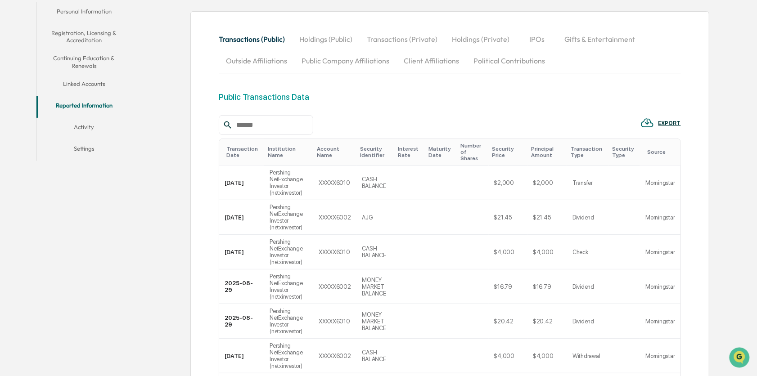
click at [79, 126] on button "Activity" at bounding box center [83, 129] width 95 height 22
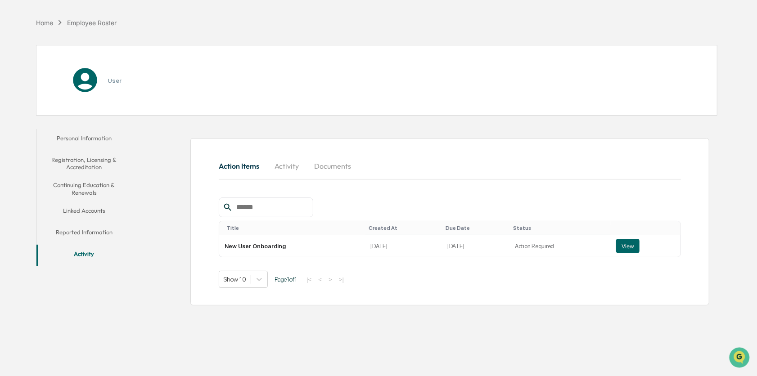
scroll to position [42, 0]
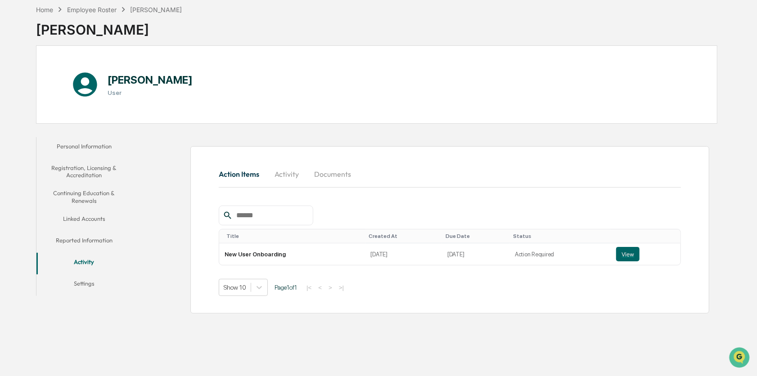
click at [81, 285] on button "Settings" at bounding box center [83, 286] width 95 height 22
